Goal: Task Accomplishment & Management: Use online tool/utility

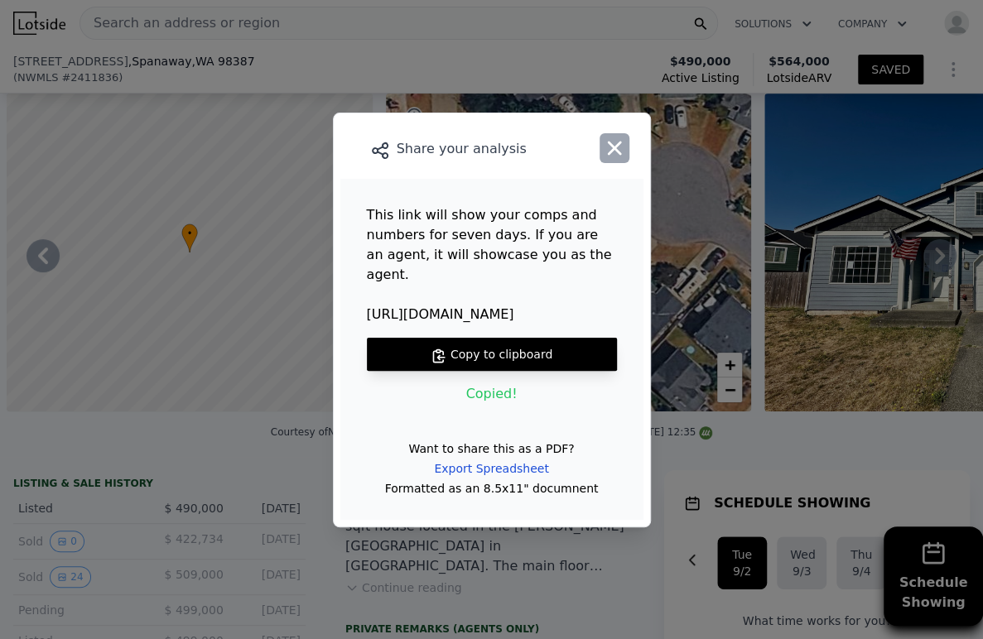
scroll to position [0, 1195]
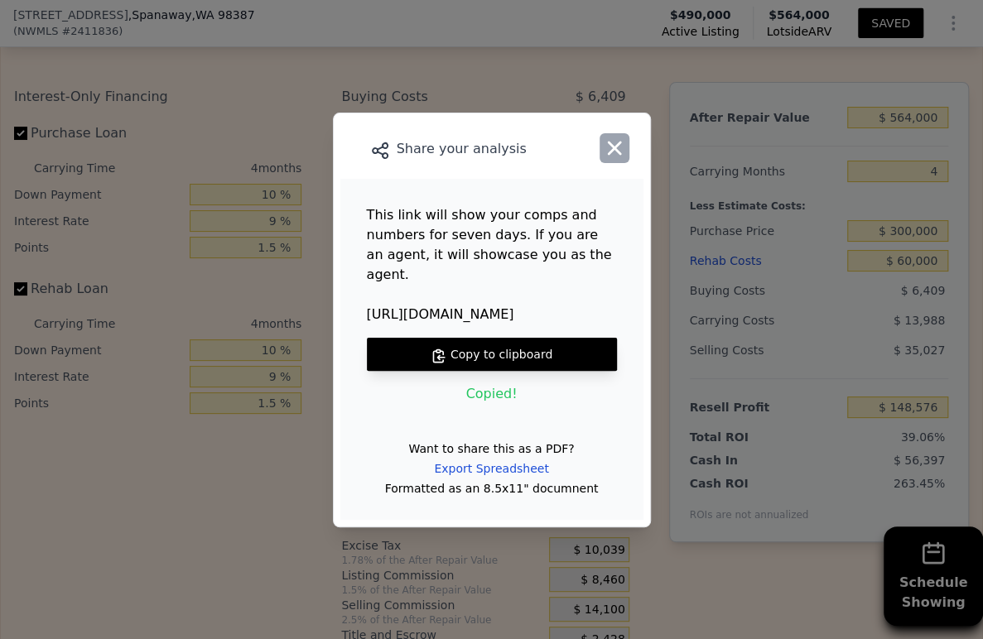
click at [612, 155] on icon "button" at bounding box center [615, 148] width 14 height 14
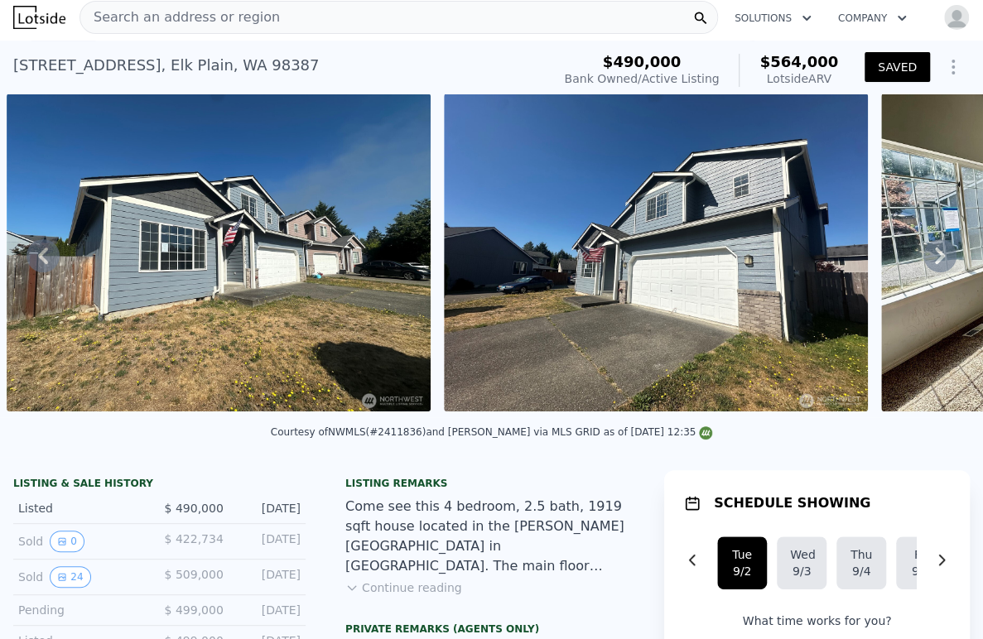
scroll to position [0, 0]
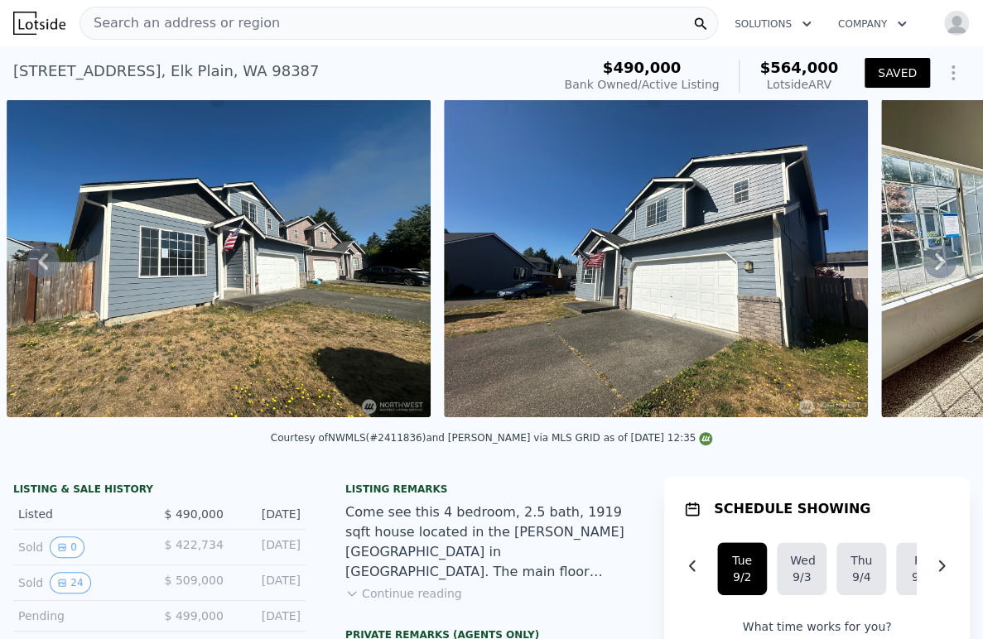
click at [242, 13] on span "Search an address or region" at bounding box center [180, 23] width 200 height 20
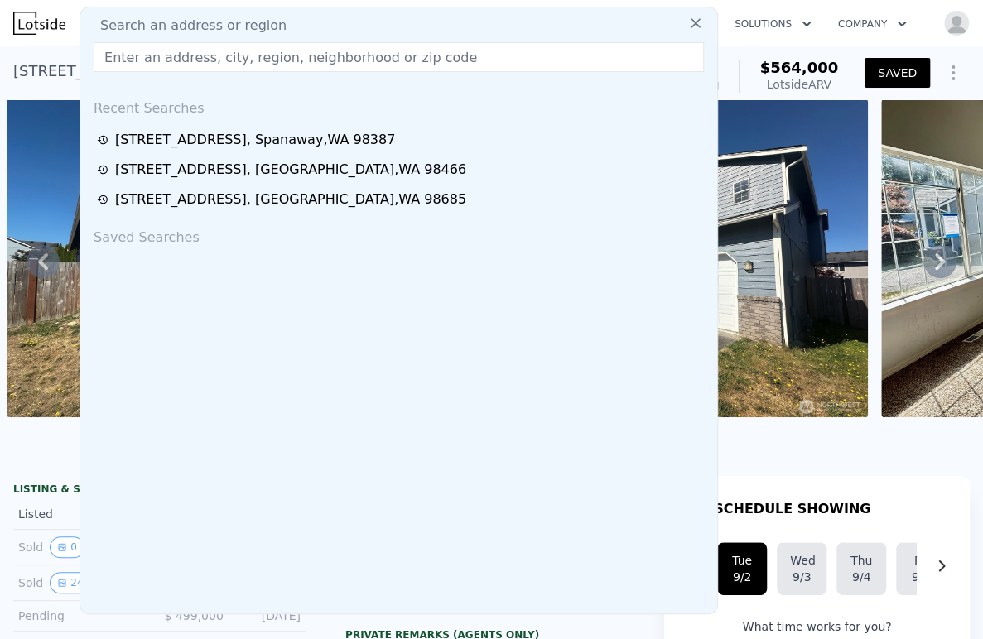
click at [252, 46] on input "text" at bounding box center [399, 57] width 610 height 30
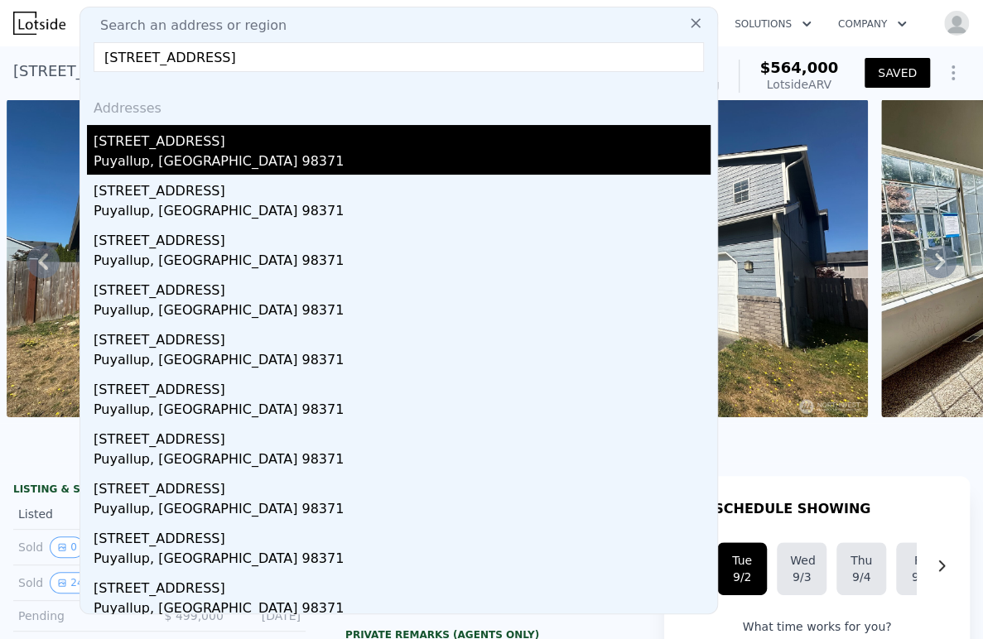
type input "[STREET_ADDRESS]"
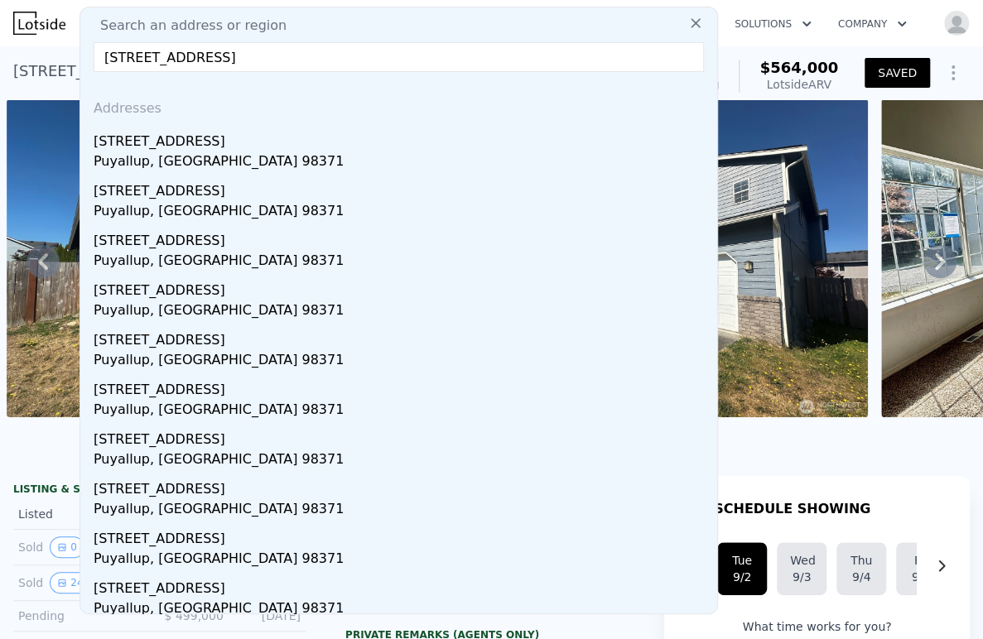
click at [221, 137] on div "[STREET_ADDRESS]" at bounding box center [402, 138] width 617 height 26
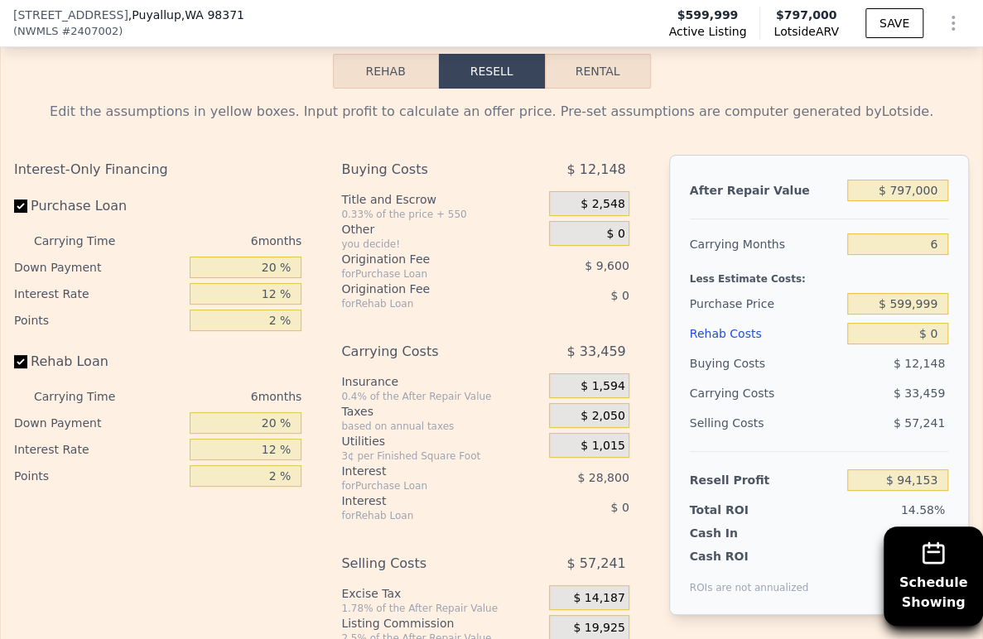
scroll to position [2753, 0]
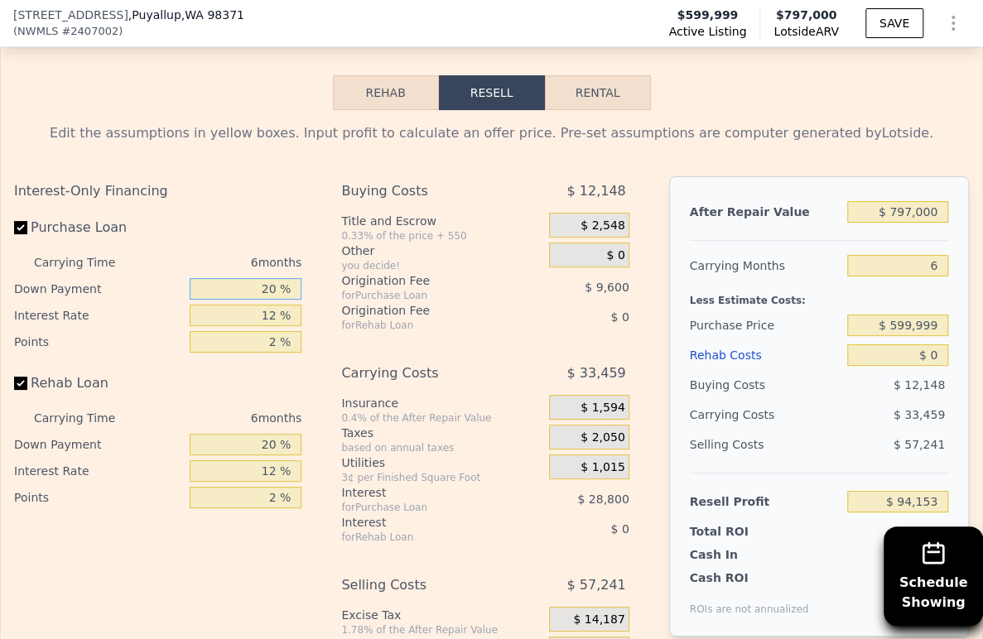
click at [265, 300] on input "20 %" at bounding box center [246, 289] width 113 height 22
type input "10 %"
type input "$ 89,353"
type input "10 %"
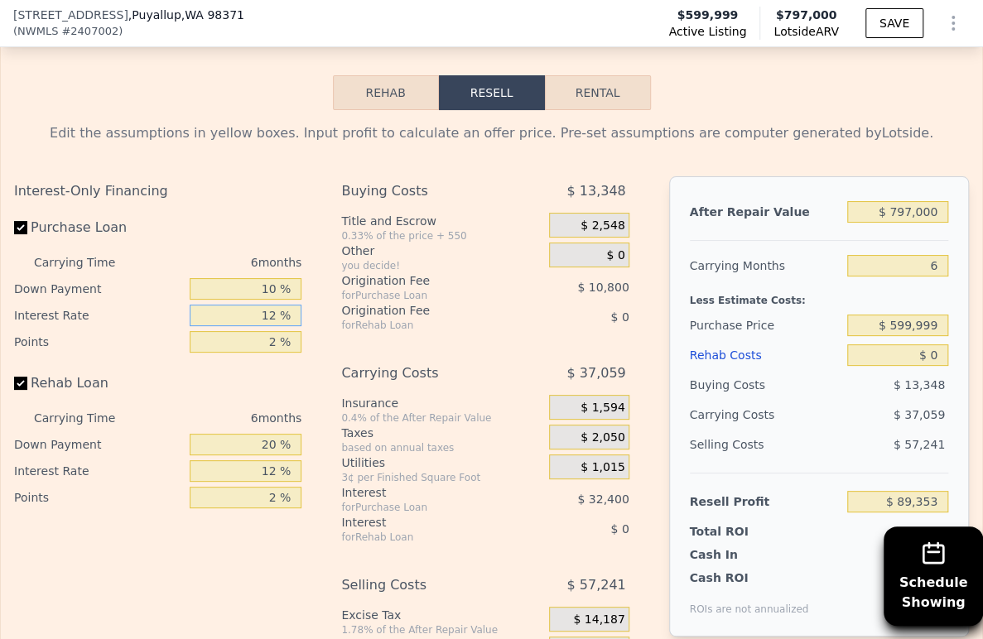
click at [263, 326] on input "12 %" at bounding box center [246, 316] width 113 height 22
type input "9 %"
type input "$ 97,453"
type input "9 %"
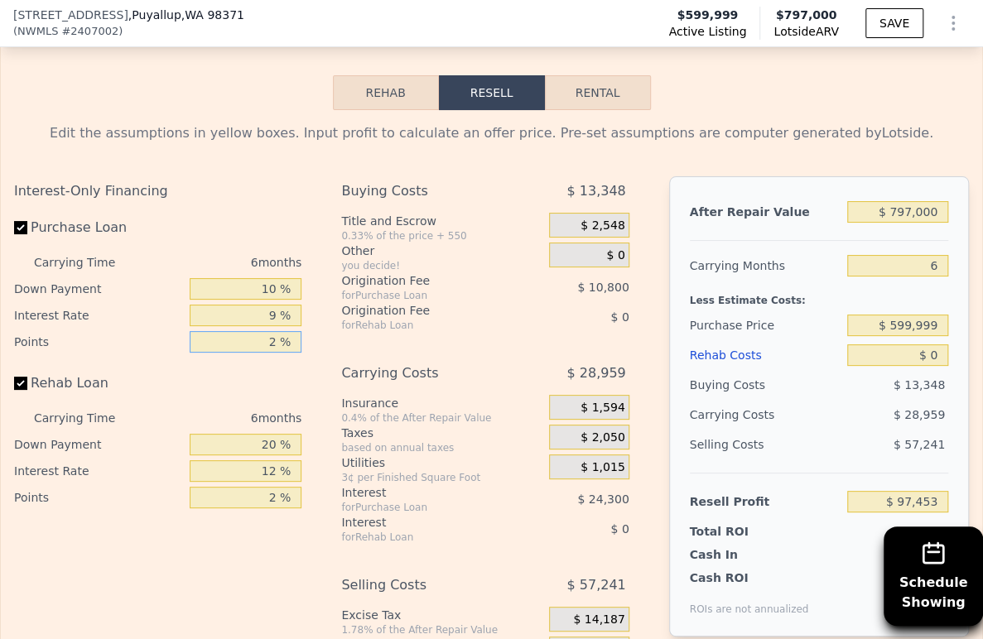
click at [270, 353] on input "2 %" at bounding box center [246, 342] width 113 height 22
click at [265, 353] on input "2 %" at bounding box center [246, 342] width 113 height 22
type input "1.5 %"
type input "$ 100,153"
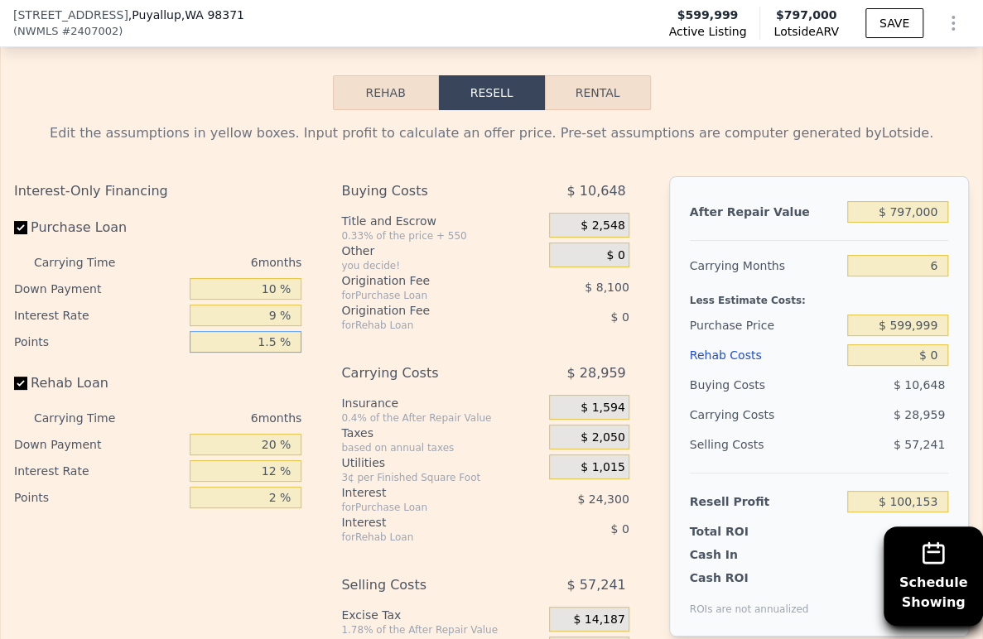
type input "1.5 %"
click at [257, 455] on input "20 %" at bounding box center [246, 445] width 113 height 22
type input "10 %"
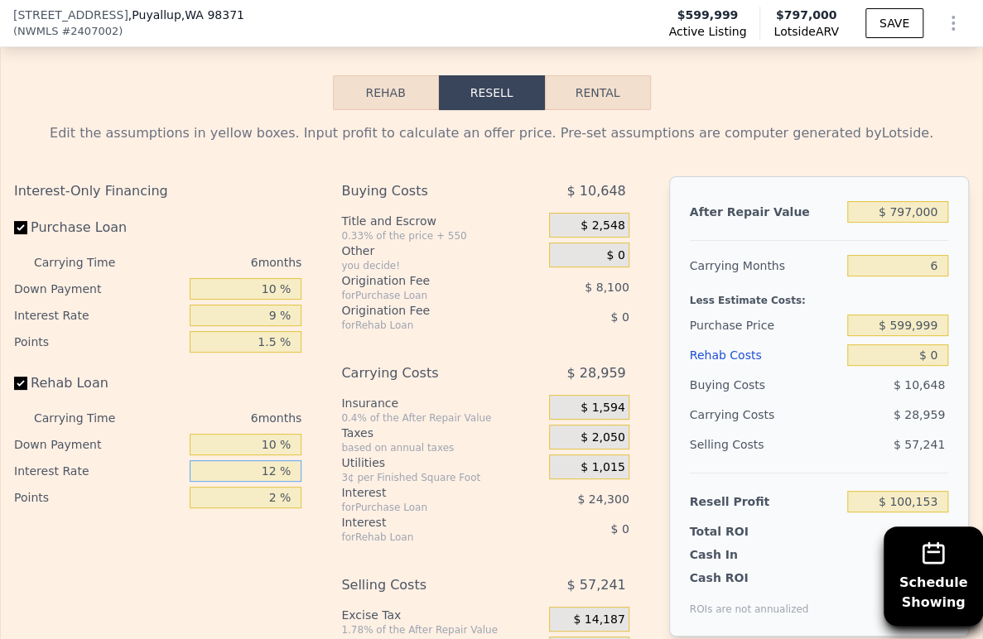
click at [255, 482] on input "12 %" at bounding box center [246, 471] width 113 height 22
type input "9 %"
click at [258, 508] on input "2 %" at bounding box center [246, 498] width 113 height 22
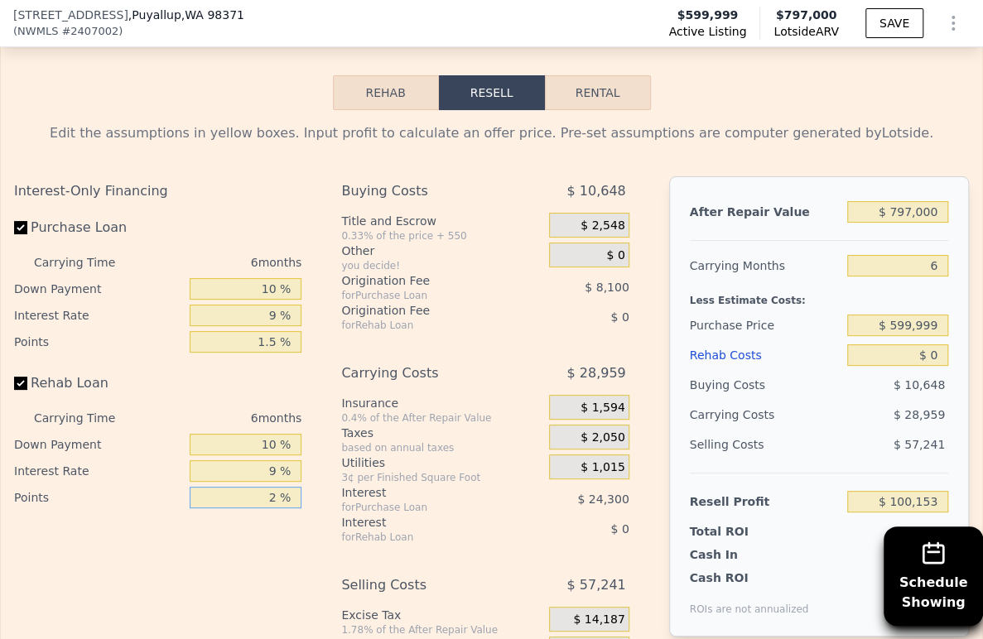
click at [258, 508] on input "2 %" at bounding box center [246, 498] width 113 height 22
type input "1.5 %"
drag, startPoint x: 927, startPoint y: 291, endPoint x: 889, endPoint y: 291, distance: 38.1
click at [889, 277] on input "6" at bounding box center [897, 266] width 101 height 22
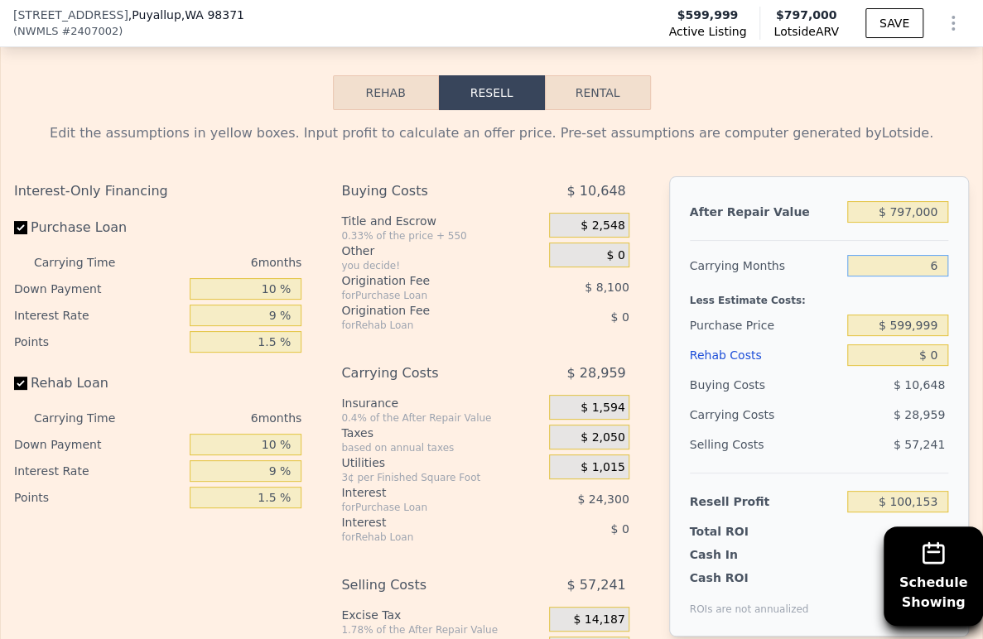
type input "4"
type input "$ 109,806"
type input "4"
click at [907, 366] on div "$ 0" at bounding box center [897, 355] width 101 height 30
click at [908, 336] on input "$ 599,999" at bounding box center [897, 326] width 101 height 22
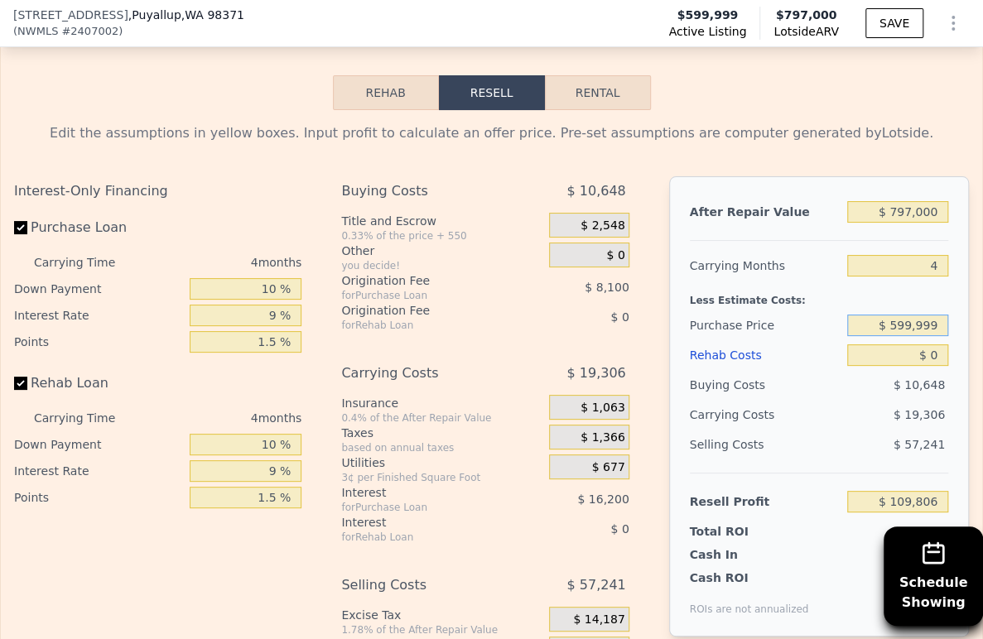
click at [908, 336] on input "$ 599,999" at bounding box center [897, 326] width 101 height 22
type input "$ 400,000"
click at [815, 430] on div "$ 19,306" at bounding box center [869, 415] width 158 height 30
type input "$ 318,571"
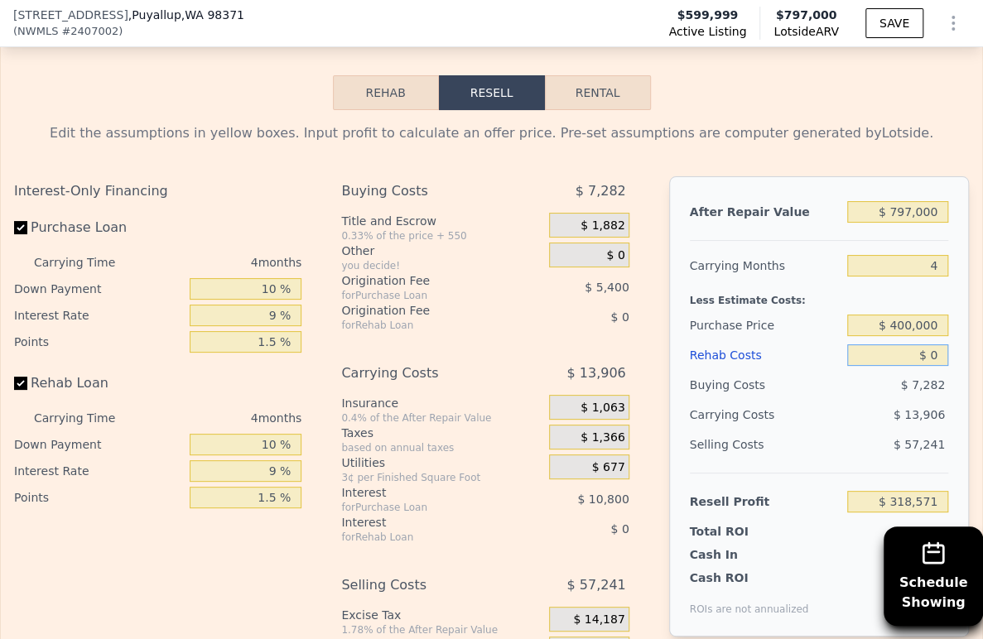
click at [892, 366] on input "$ 0" at bounding box center [897, 355] width 101 height 22
type input "$ 800,000"
type input "-$ 513,829"
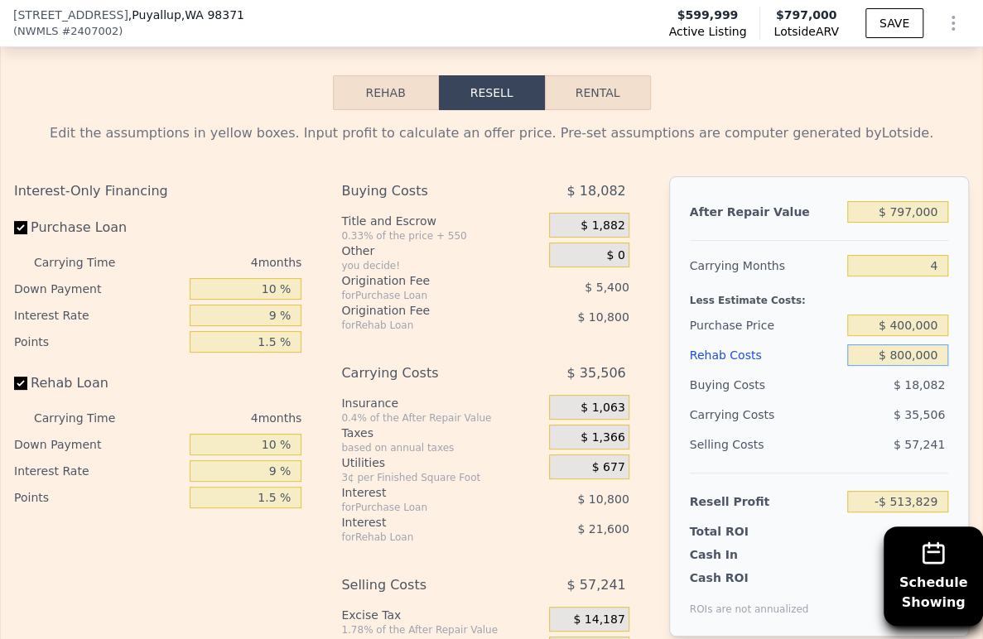
type input "$ 80,000"
type input "$ 235,331"
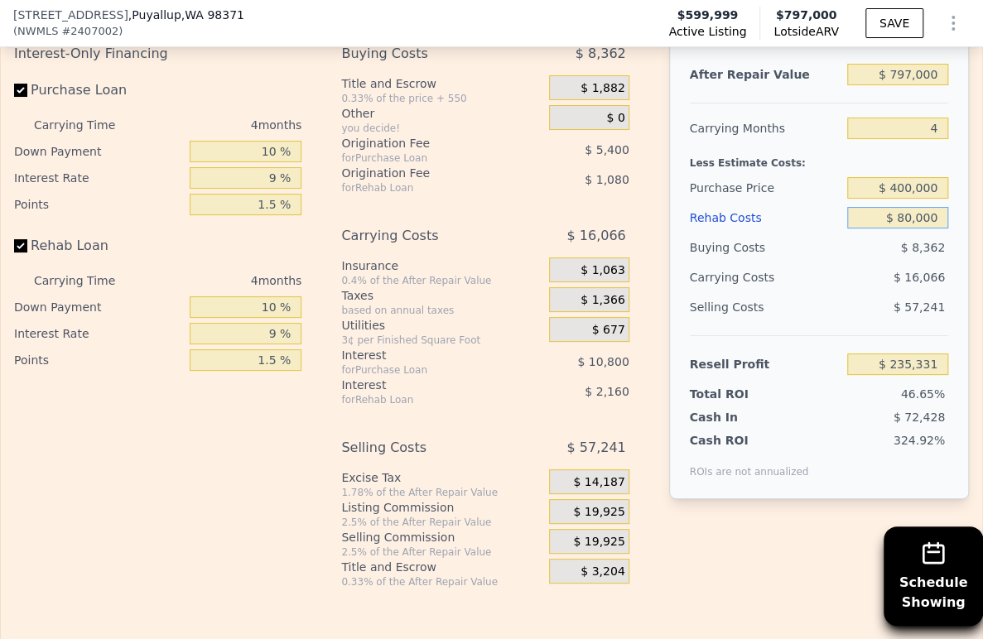
scroll to position [3121, 0]
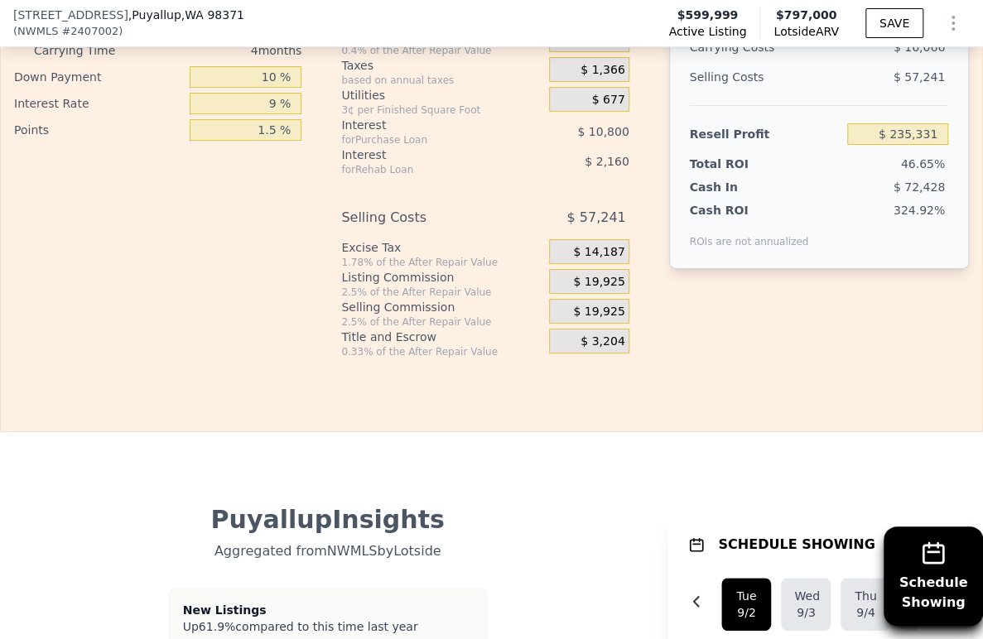
type input "$ 80,000"
click at [586, 290] on span "$ 19,925" at bounding box center [598, 282] width 51 height 15
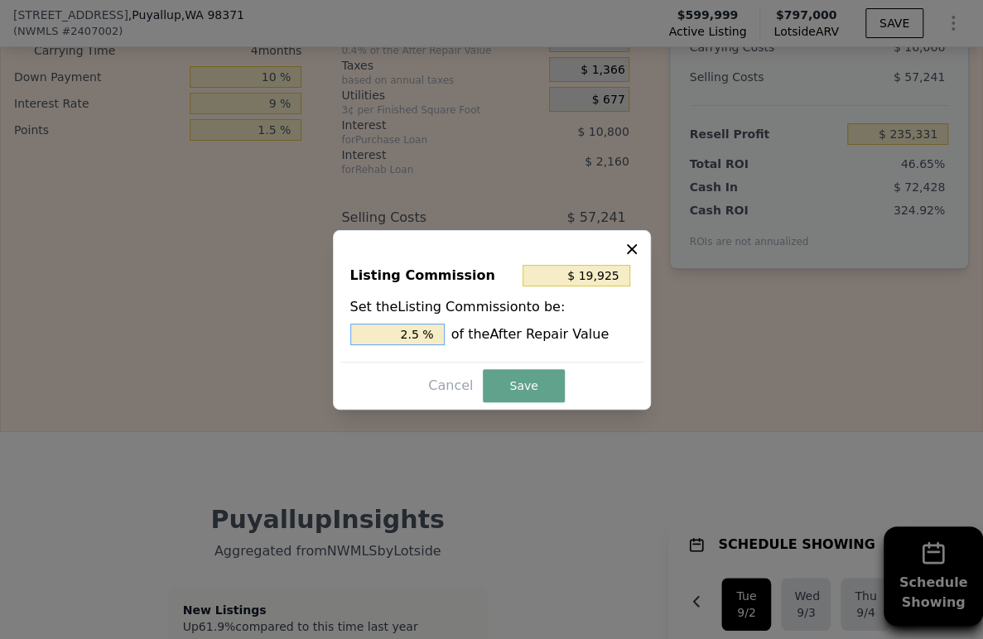
drag, startPoint x: 410, startPoint y: 335, endPoint x: 402, endPoint y: 332, distance: 8.9
click at [400, 336] on input "2.5 %" at bounding box center [397, 335] width 94 height 22
type input "$ 11,955"
type input "1.5 %"
drag, startPoint x: 522, startPoint y: 392, endPoint x: 523, endPoint y: 360, distance: 31.5
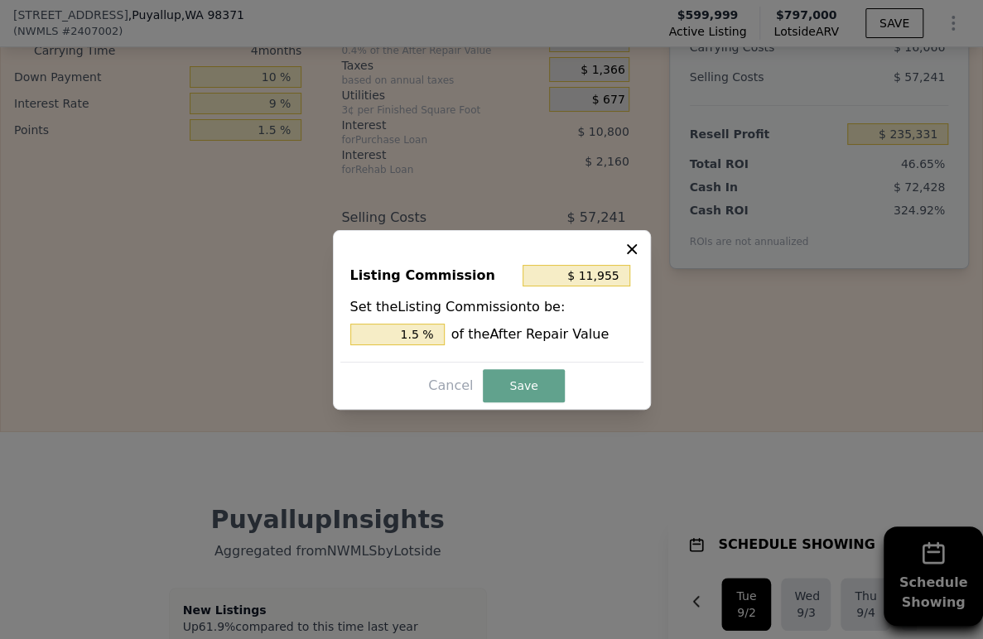
click at [523, 392] on button "Save" at bounding box center [523, 385] width 81 height 33
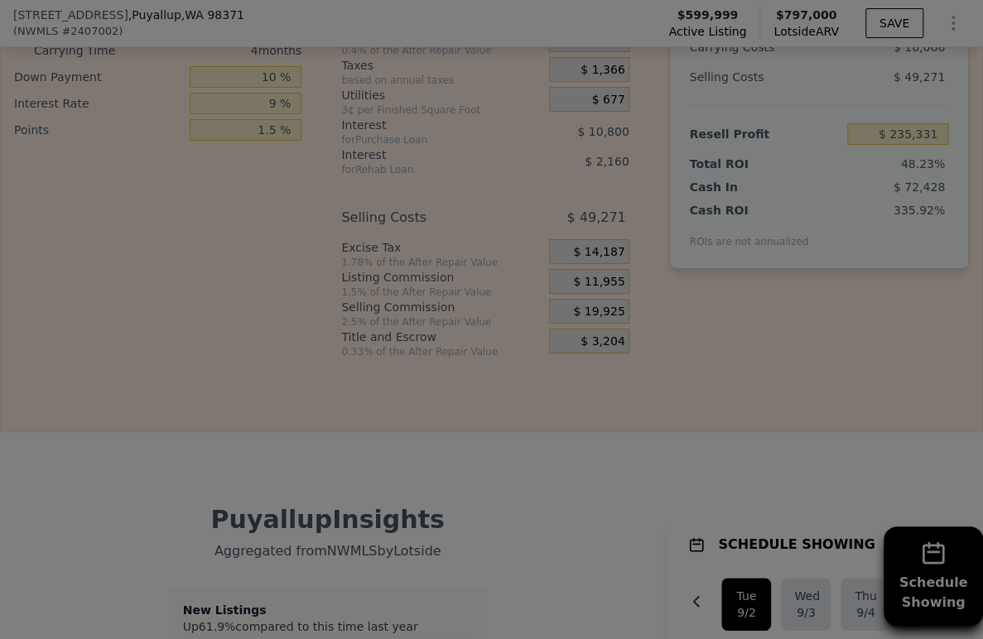
type input "$ 243,301"
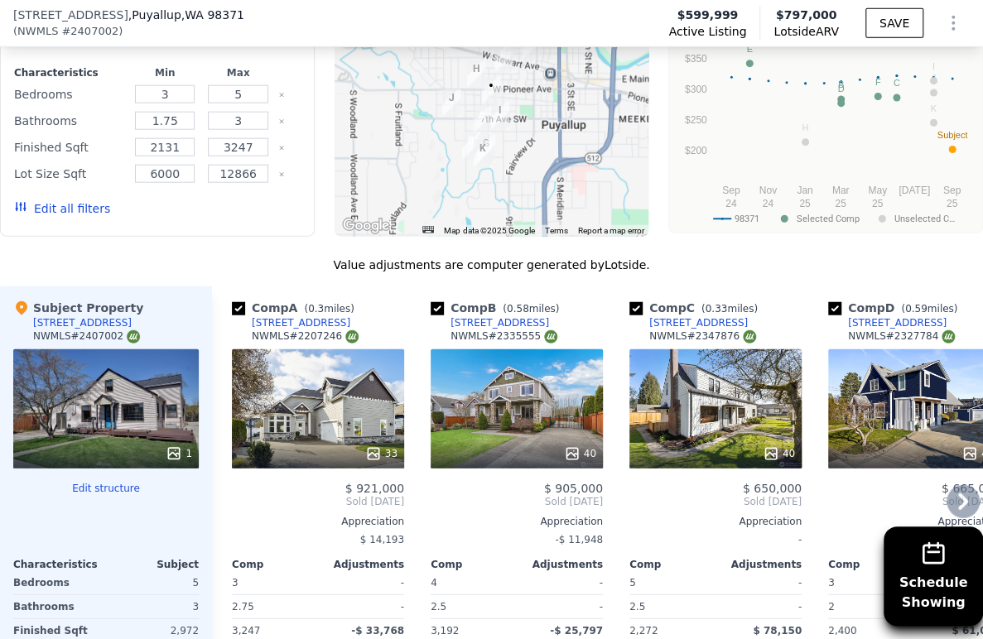
scroll to position [2018, 0]
